Goal: Check status: Check status

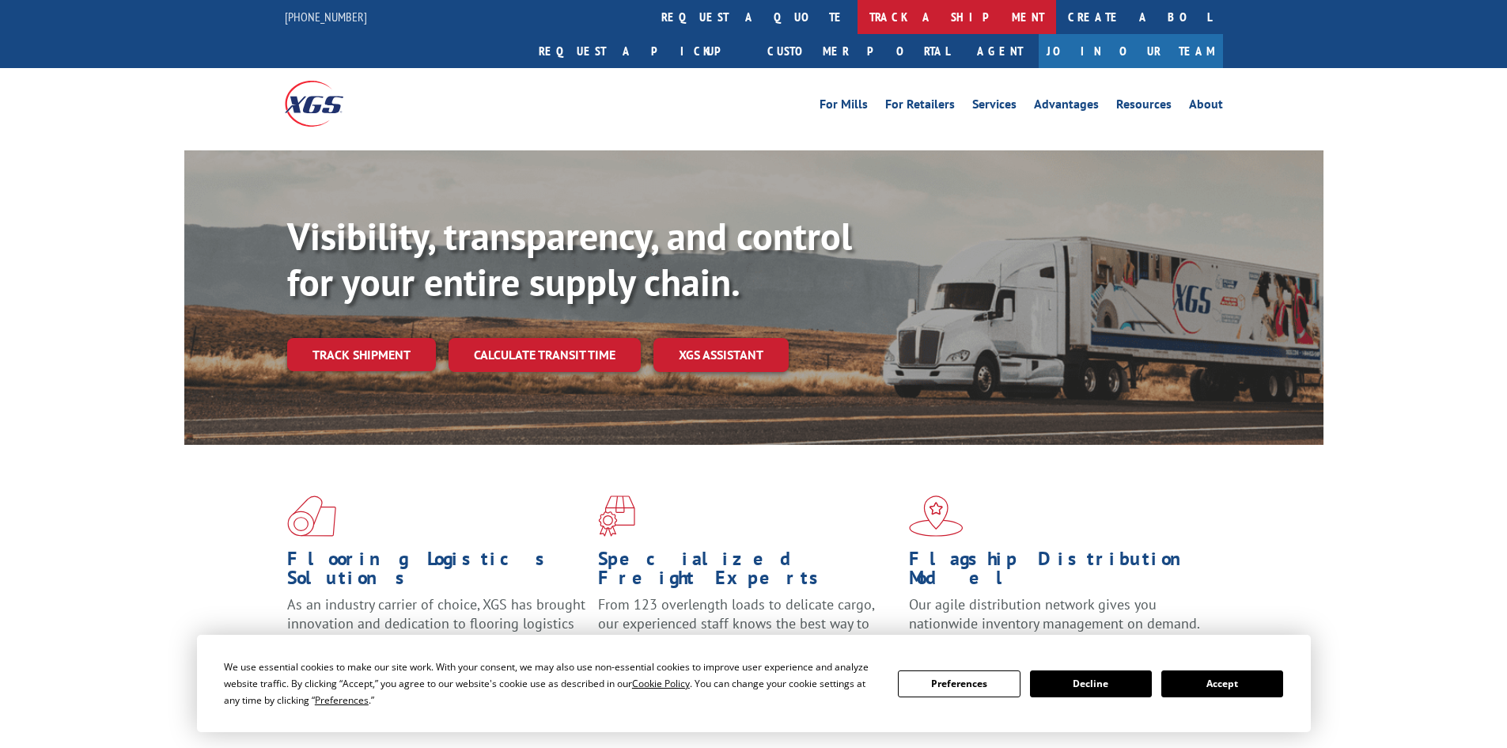
click at [858, 14] on link "track a shipment" at bounding box center [957, 17] width 199 height 34
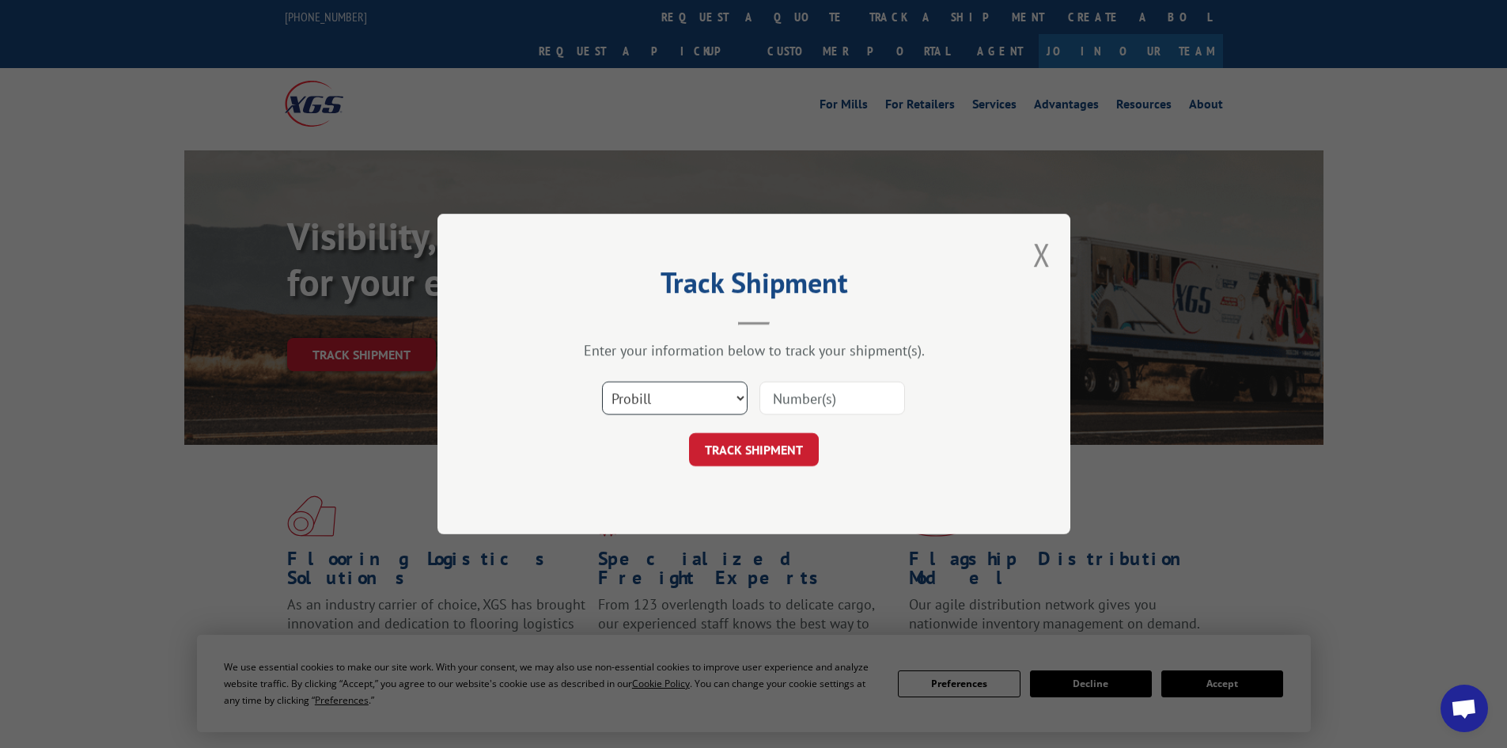
click at [655, 399] on select "Select category... Probill BOL PO" at bounding box center [675, 397] width 146 height 33
select select "bol"
click at [602, 381] on select "Select category... Probill BOL PO" at bounding box center [675, 397] width 146 height 33
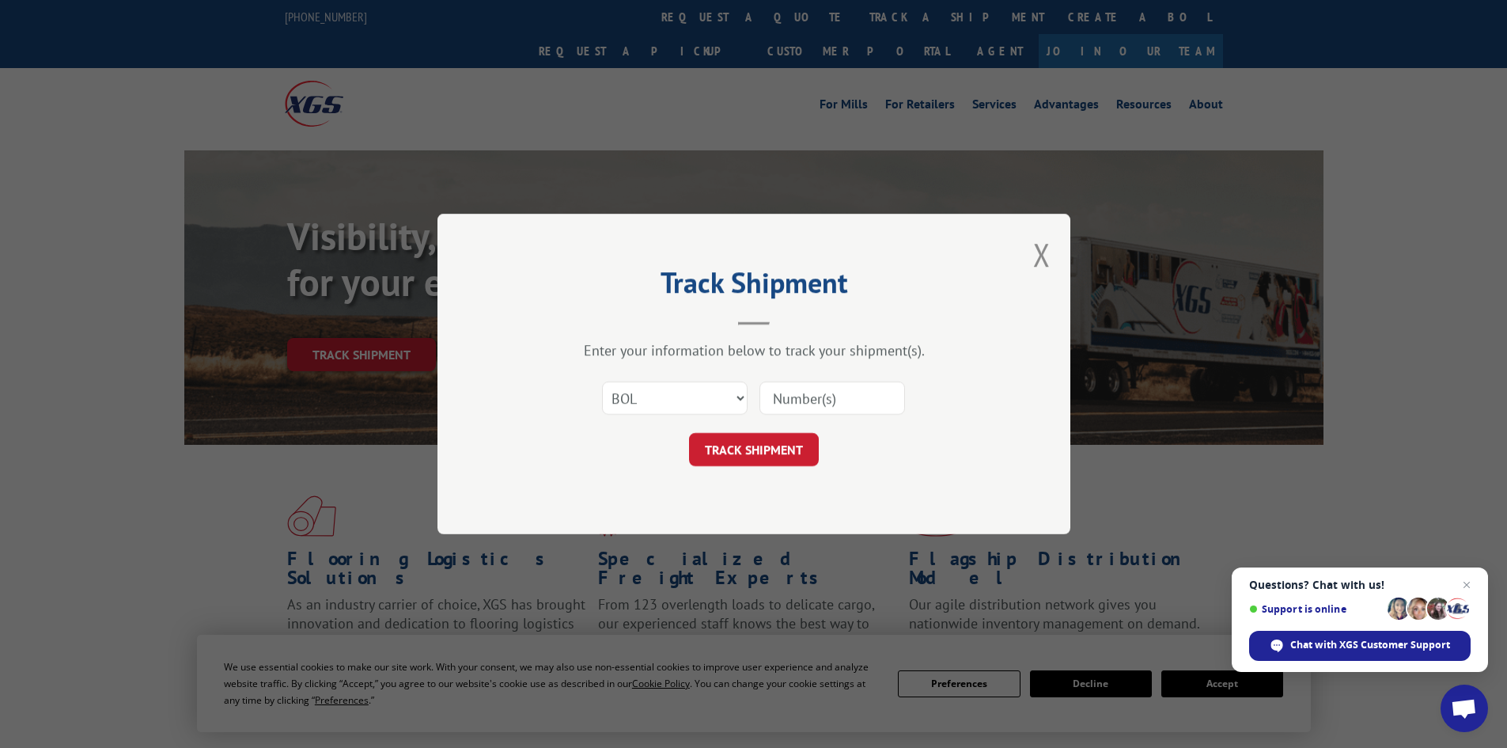
click at [810, 394] on input at bounding box center [833, 397] width 146 height 33
paste input "7000584"
type input "7000584"
click at [780, 449] on button "TRACK SHIPMENT" at bounding box center [754, 449] width 130 height 33
